Goal: Task Accomplishment & Management: Complete application form

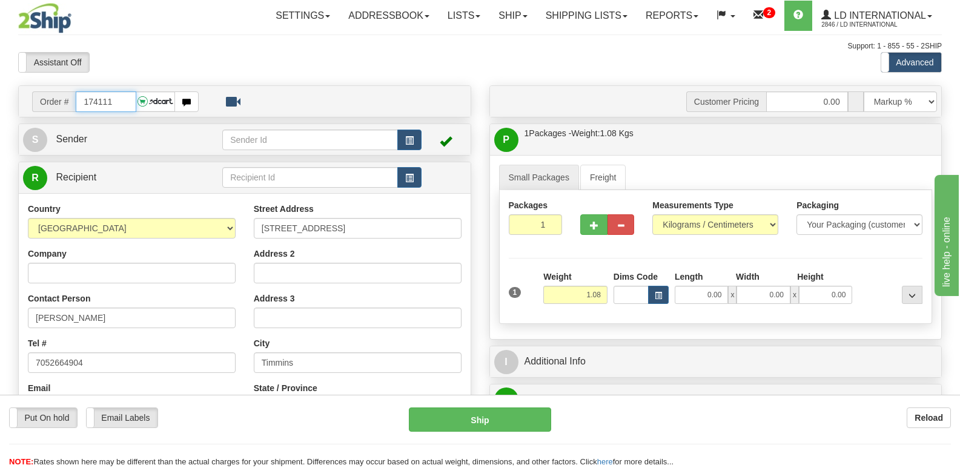
click at [117, 104] on input "174111" at bounding box center [106, 101] width 60 height 21
type input "174110"
click at [199, 335] on div "Country [GEOGRAPHIC_DATA] [GEOGRAPHIC_DATA] [GEOGRAPHIC_DATA] [GEOGRAPHIC_DATA]…" at bounding box center [132, 360] width 226 height 314
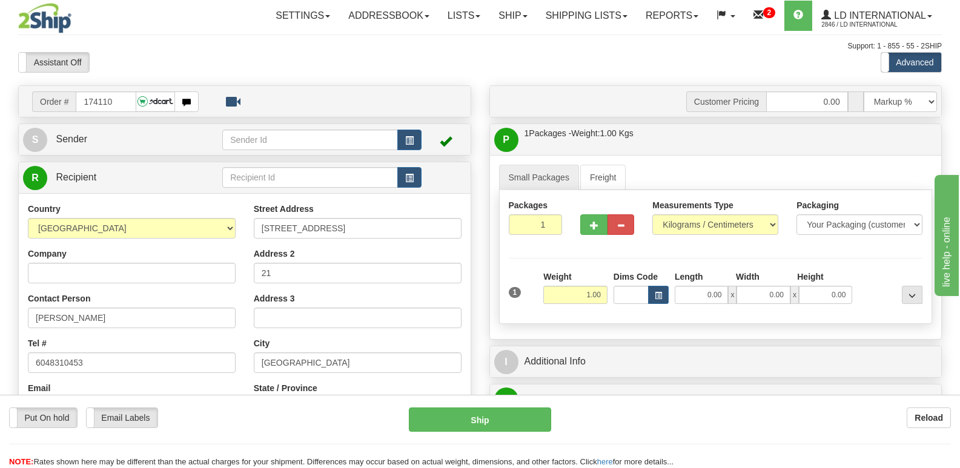
click at [199, 328] on div "Country [GEOGRAPHIC_DATA] [GEOGRAPHIC_DATA] [GEOGRAPHIC_DATA] [GEOGRAPHIC_DATA]…" at bounding box center [132, 360] width 226 height 314
click at [202, 320] on input "[PERSON_NAME]" at bounding box center [132, 318] width 208 height 21
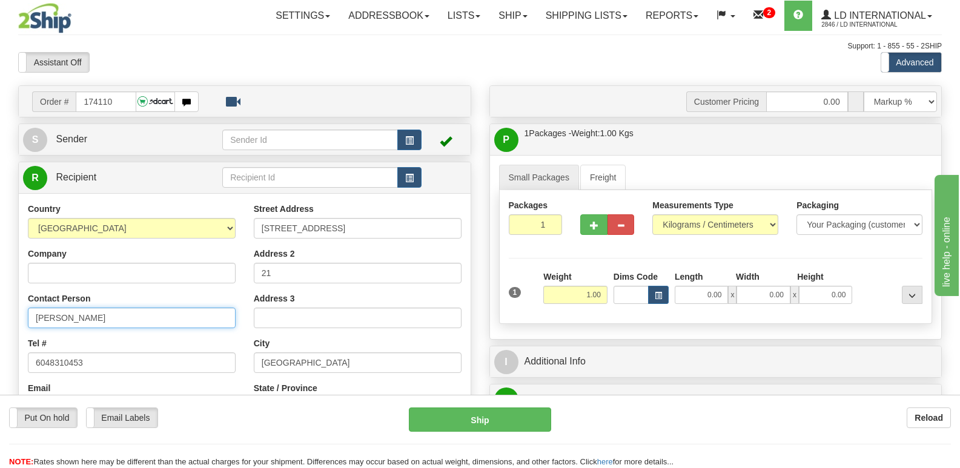
click at [202, 320] on input "[PERSON_NAME]" at bounding box center [132, 318] width 208 height 21
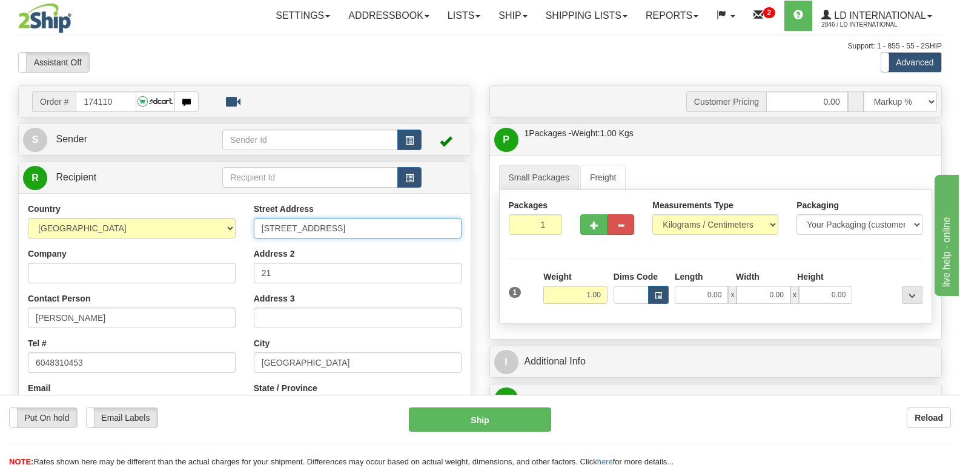
click at [441, 222] on input "[STREET_ADDRESS]" at bounding box center [358, 228] width 208 height 21
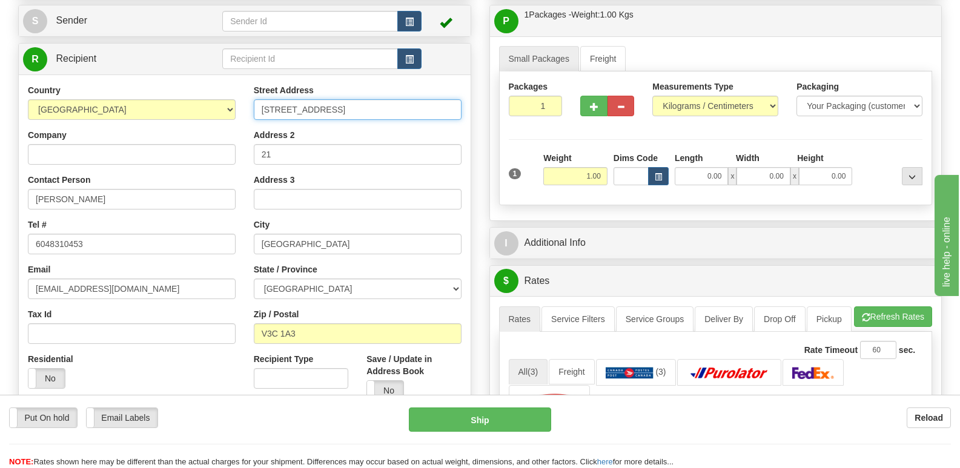
scroll to position [121, 0]
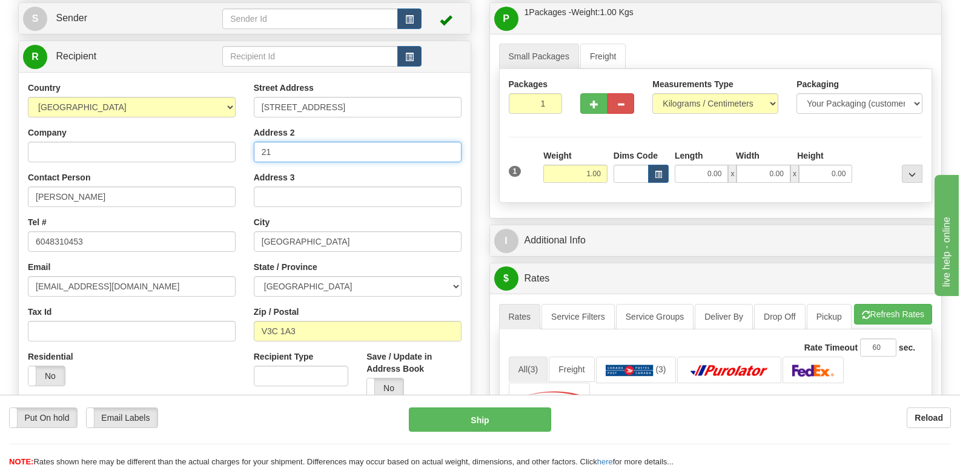
click at [323, 160] on input "21" at bounding box center [358, 152] width 208 height 21
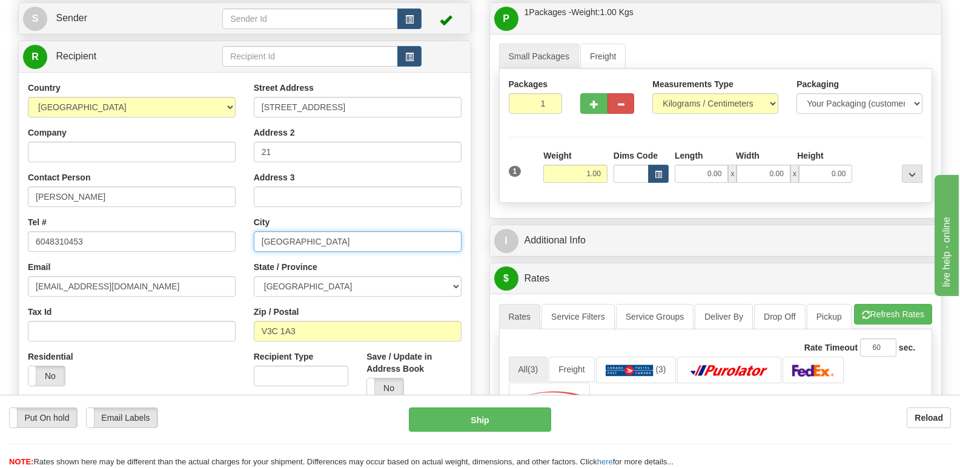
click at [331, 234] on input "[GEOGRAPHIC_DATA]" at bounding box center [358, 241] width 208 height 21
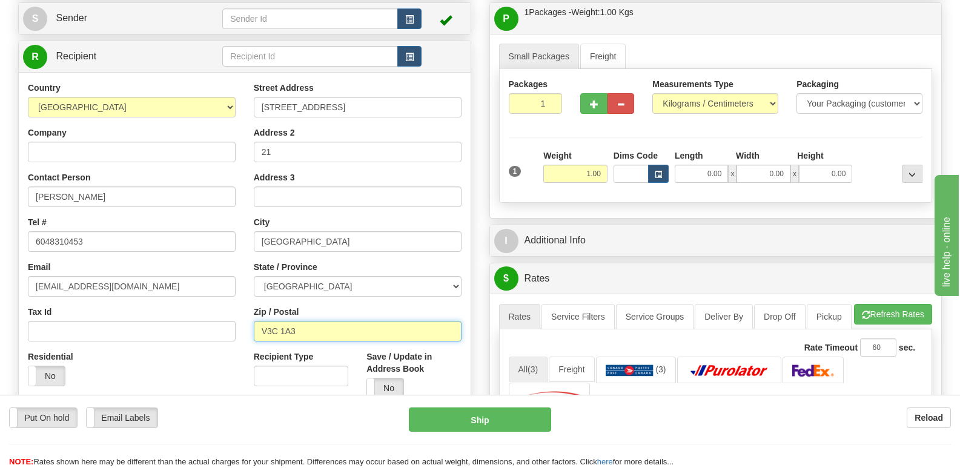
click at [312, 332] on input "V3C 1A3" at bounding box center [358, 331] width 208 height 21
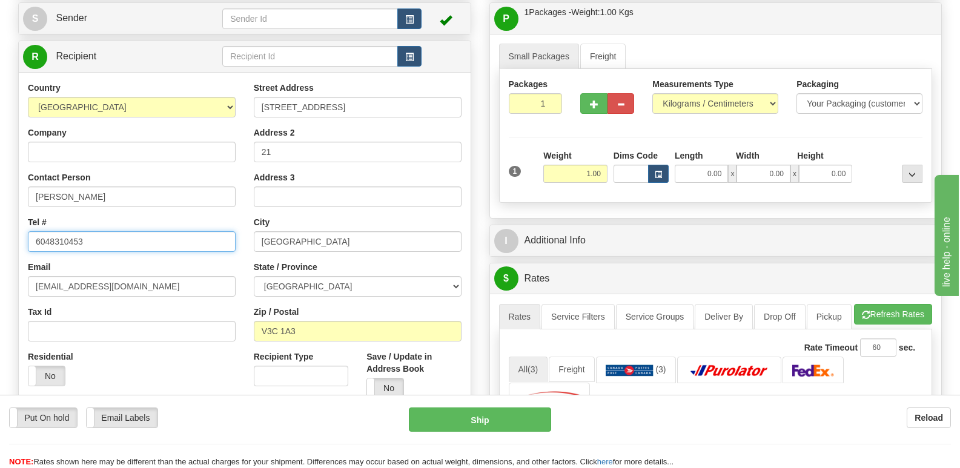
click at [127, 239] on input "6048310453" at bounding box center [132, 241] width 208 height 21
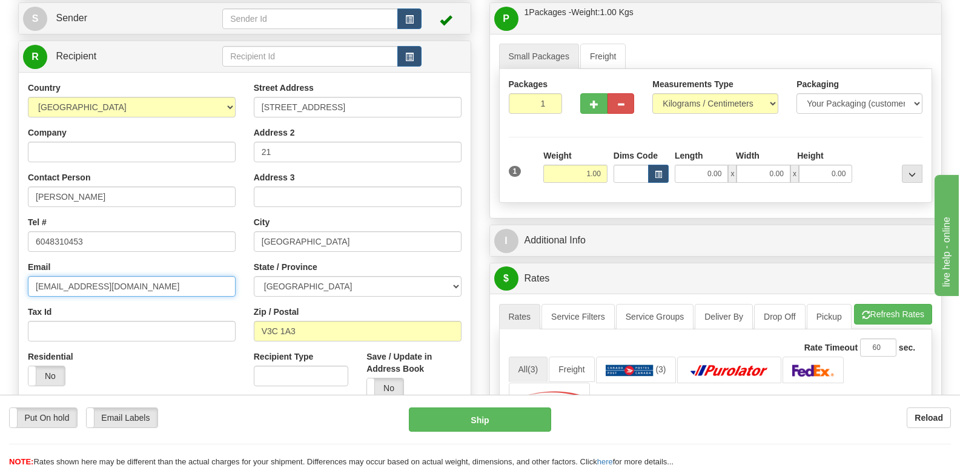
click at [211, 286] on input "[EMAIL_ADDRESS][DOMAIN_NAME]" at bounding box center [132, 286] width 208 height 21
